Goal: Find contact information: Obtain details needed to contact an individual or organization

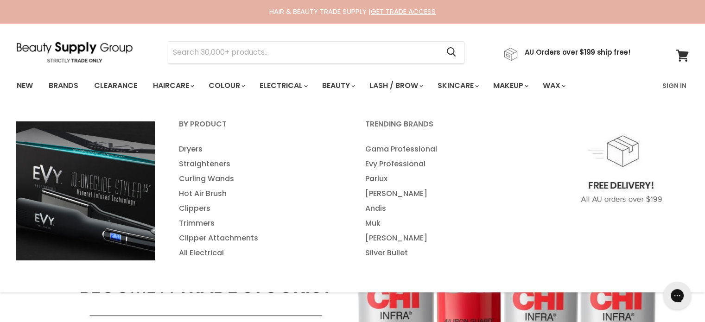
click at [704, 120] on div "By Product Dryers Straighteners Curling Wands" at bounding box center [352, 195] width 705 height 175
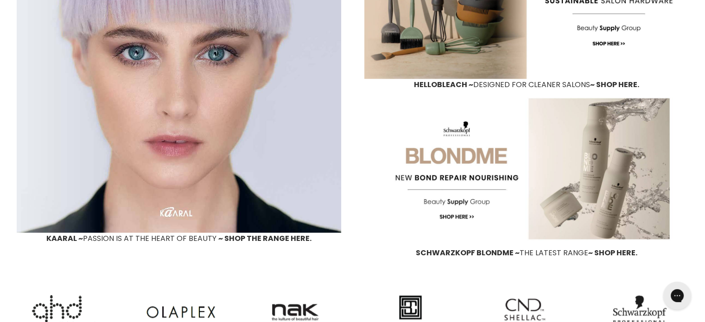
scroll to position [1127, 0]
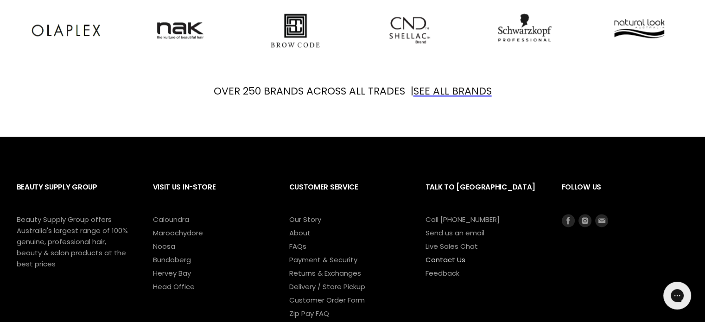
click at [448, 260] on link "Contact Us" at bounding box center [445, 260] width 40 height 10
